Goal: Transaction & Acquisition: Purchase product/service

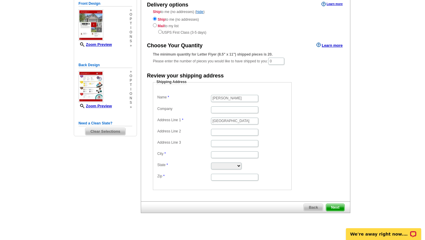
scroll to position [0, 1]
type input "[GEOGRAPHIC_DATA]"
click at [219, 154] on input "City" at bounding box center [234, 154] width 47 height 7
type input "spring"
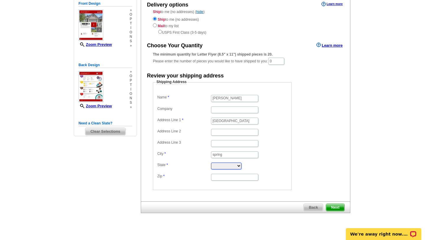
click at [237, 167] on select "[US_STATE] [US_STATE] [US_STATE] [US_STATE] [US_STATE] [US_STATE] [US_STATE] [U…" at bounding box center [226, 165] width 30 height 7
select select "[GEOGRAPHIC_DATA]"
click at [211, 162] on select "[US_STATE] [US_STATE] [US_STATE] [US_STATE] [US_STATE] [US_STATE] [US_STATE] [U…" at bounding box center [226, 165] width 30 height 7
click at [229, 174] on input "Zip" at bounding box center [234, 177] width 47 height 7
type input "77386"
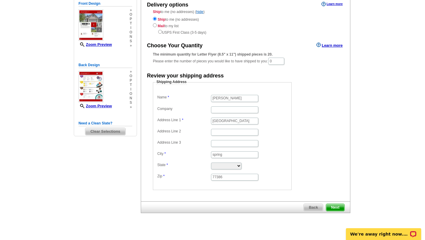
click at [337, 207] on span "Next" at bounding box center [335, 207] width 18 height 7
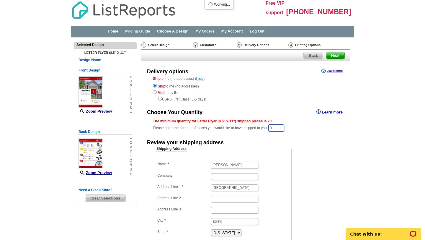
click at [280, 127] on input "0" at bounding box center [276, 127] width 16 height 7
type input "10"
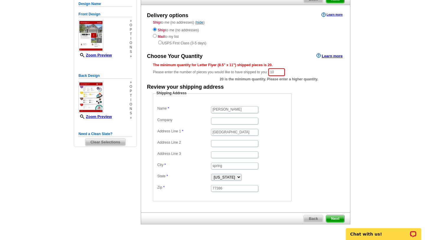
scroll to position [75, 0]
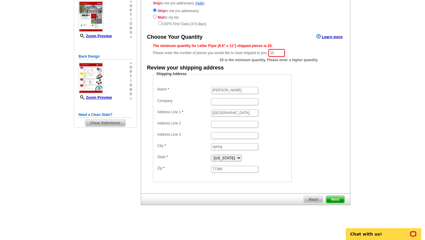
click at [341, 198] on span "Next" at bounding box center [335, 199] width 18 height 7
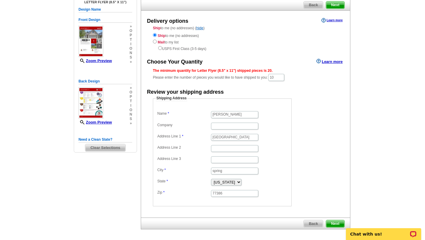
scroll to position [49, 0]
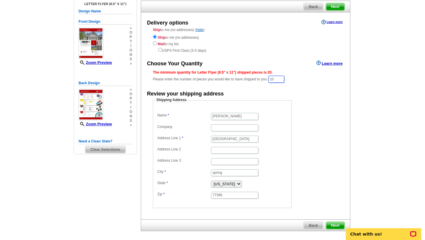
click at [278, 79] on input "10" at bounding box center [276, 79] width 16 height 7
type input "1"
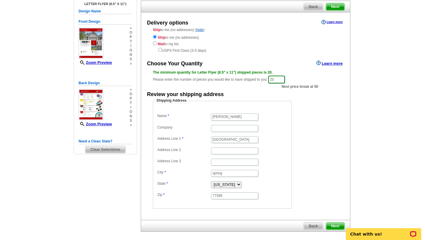
type input "20"
click at [334, 229] on span "Next" at bounding box center [335, 225] width 18 height 7
